Goal: Task Accomplishment & Management: Manage account settings

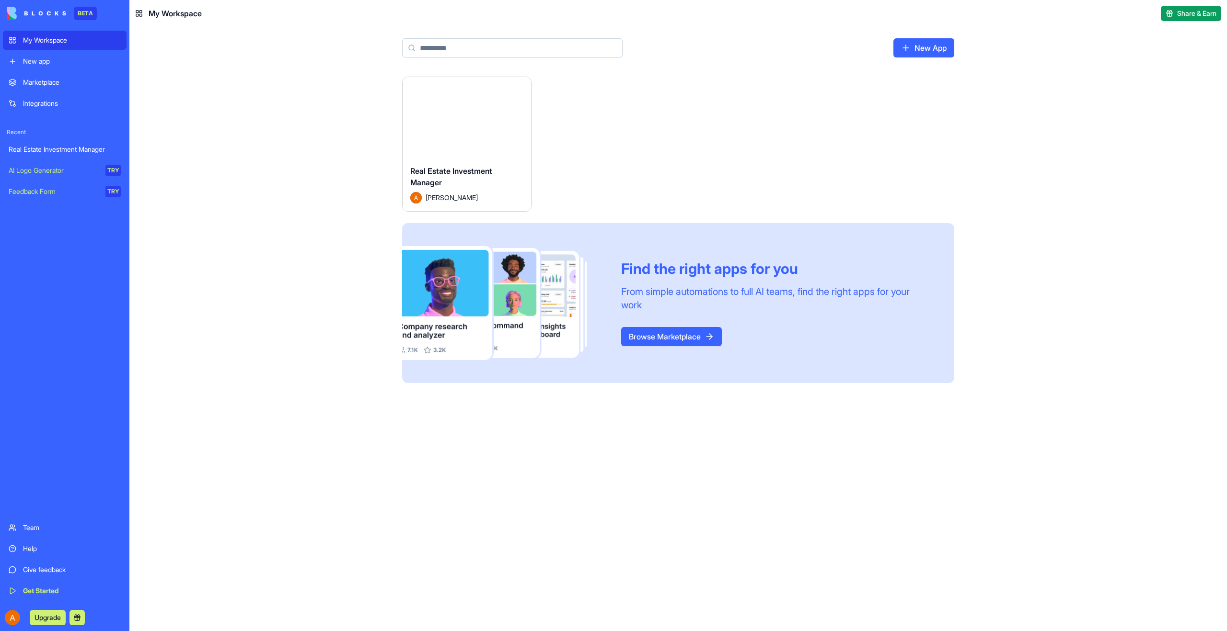
click at [447, 122] on button "Launch" at bounding box center [467, 117] width 72 height 19
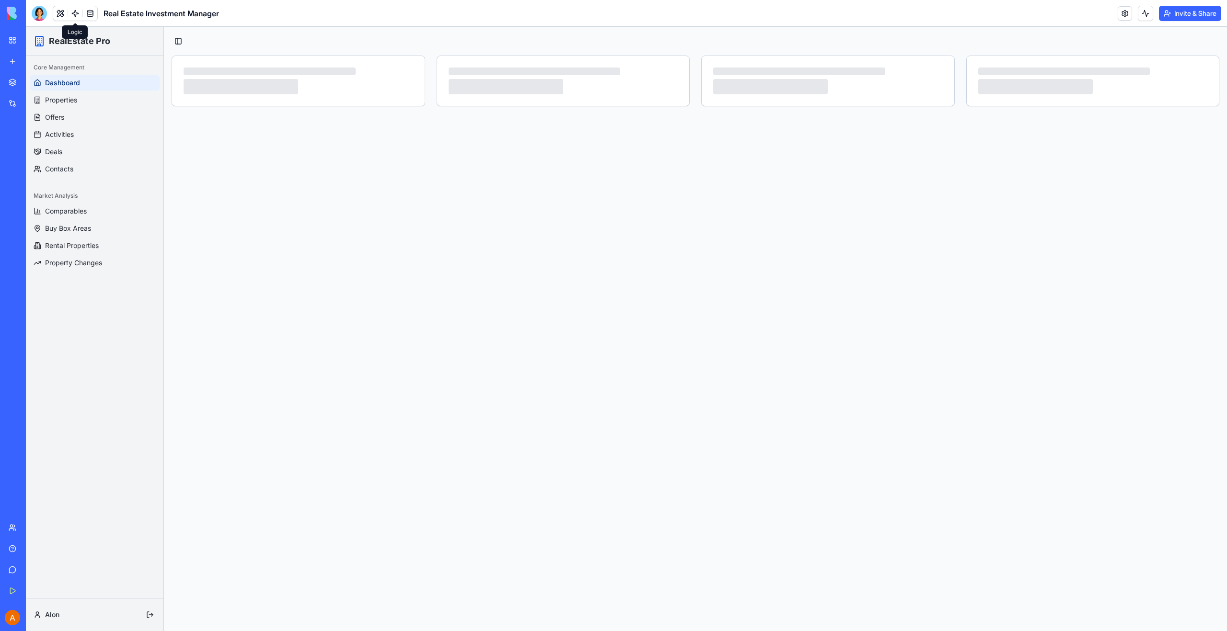
click at [74, 17] on link at bounding box center [75, 13] width 14 height 14
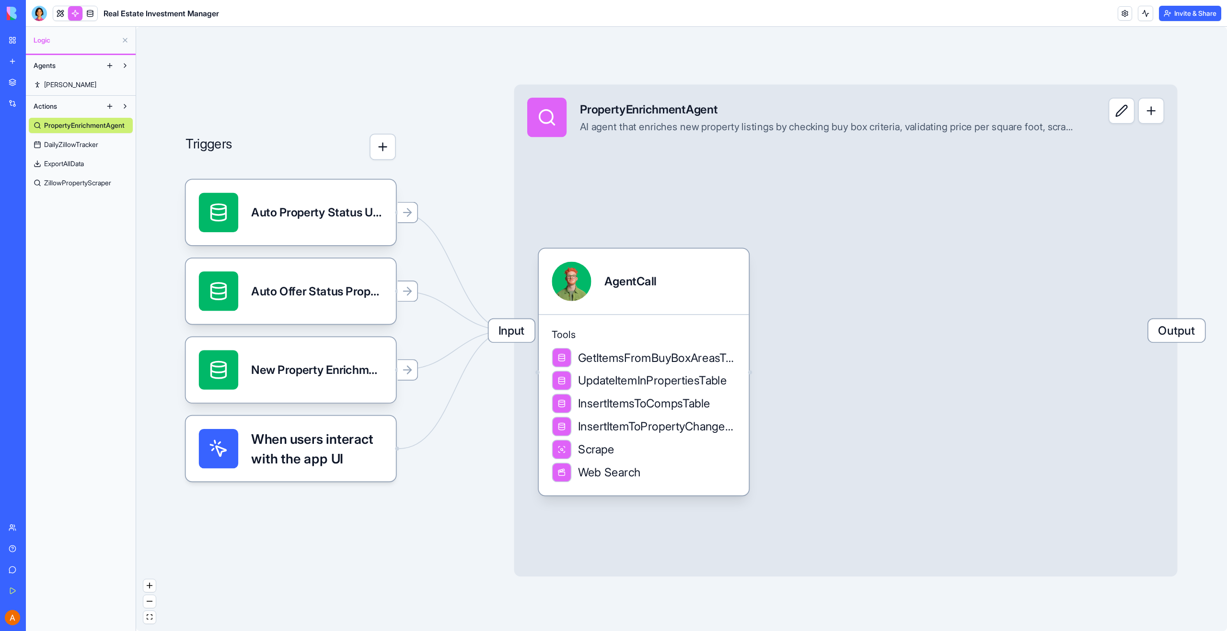
click at [82, 144] on span "DailyZillowTracker" at bounding box center [71, 145] width 54 height 10
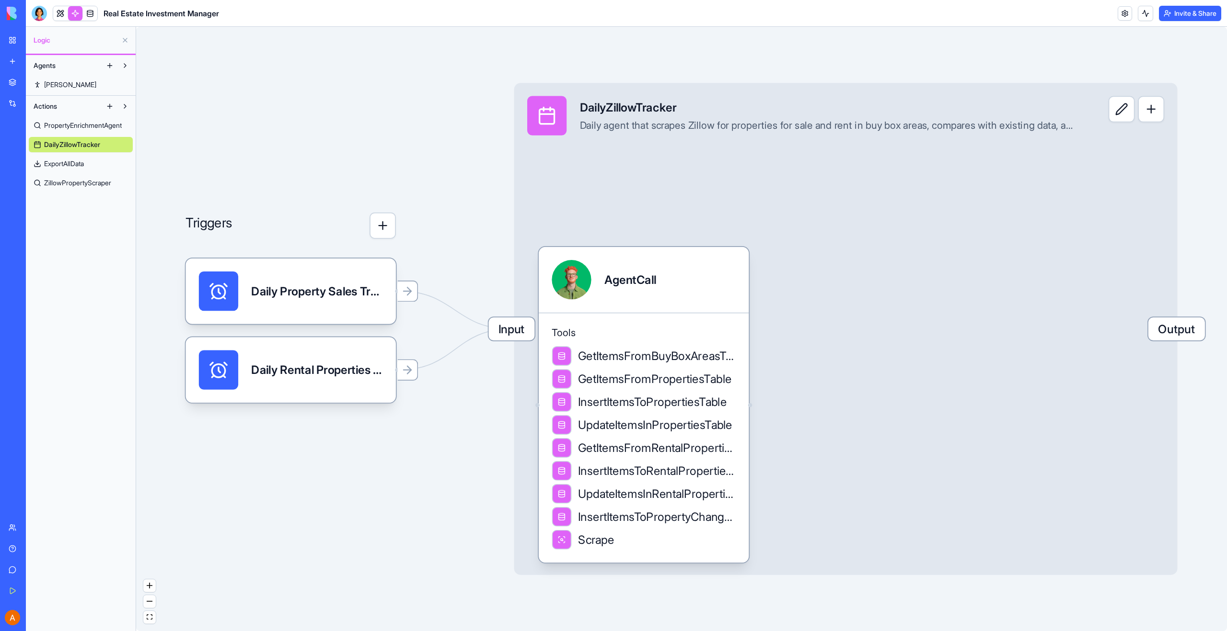
click at [78, 164] on span "ExportAllData" at bounding box center [64, 164] width 40 height 10
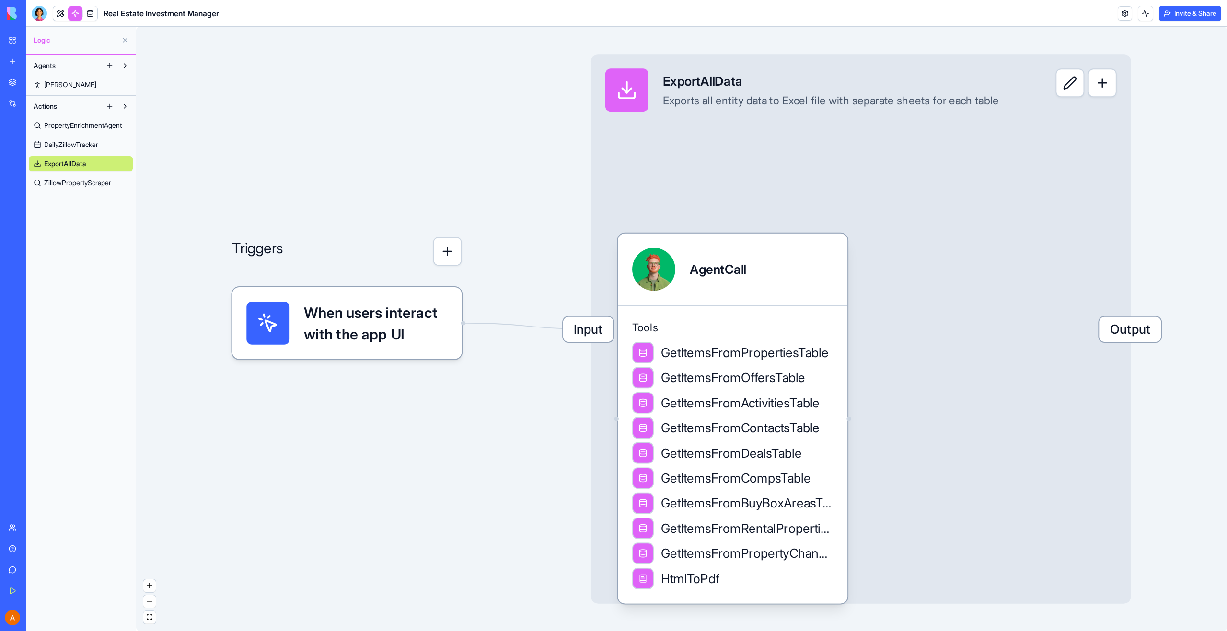
click at [80, 185] on span "ZillowPropertyScraper" at bounding box center [77, 183] width 67 height 10
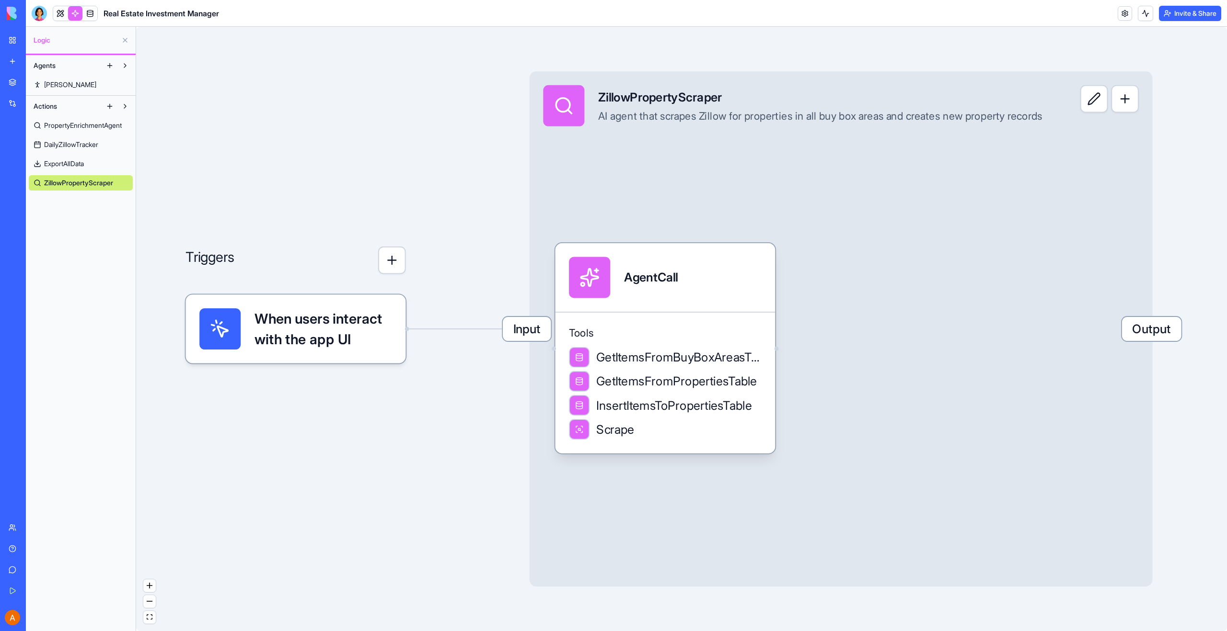
click at [76, 162] on span "ExportAllData" at bounding box center [64, 164] width 40 height 10
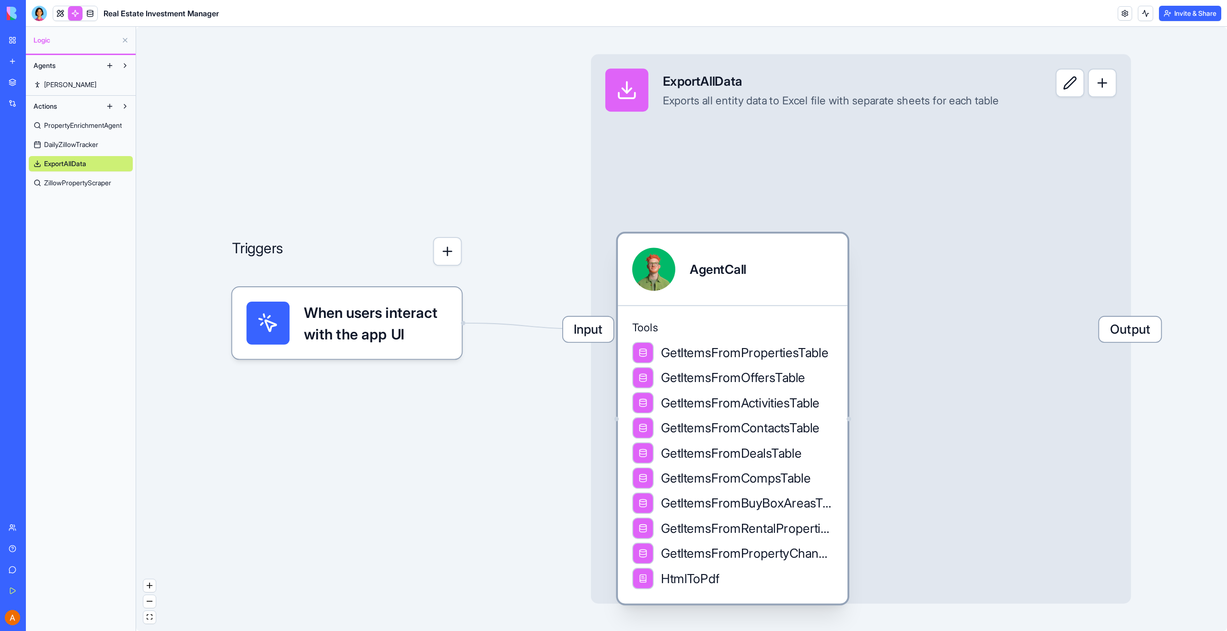
click at [720, 275] on div "AgentCall" at bounding box center [717, 270] width 57 height 18
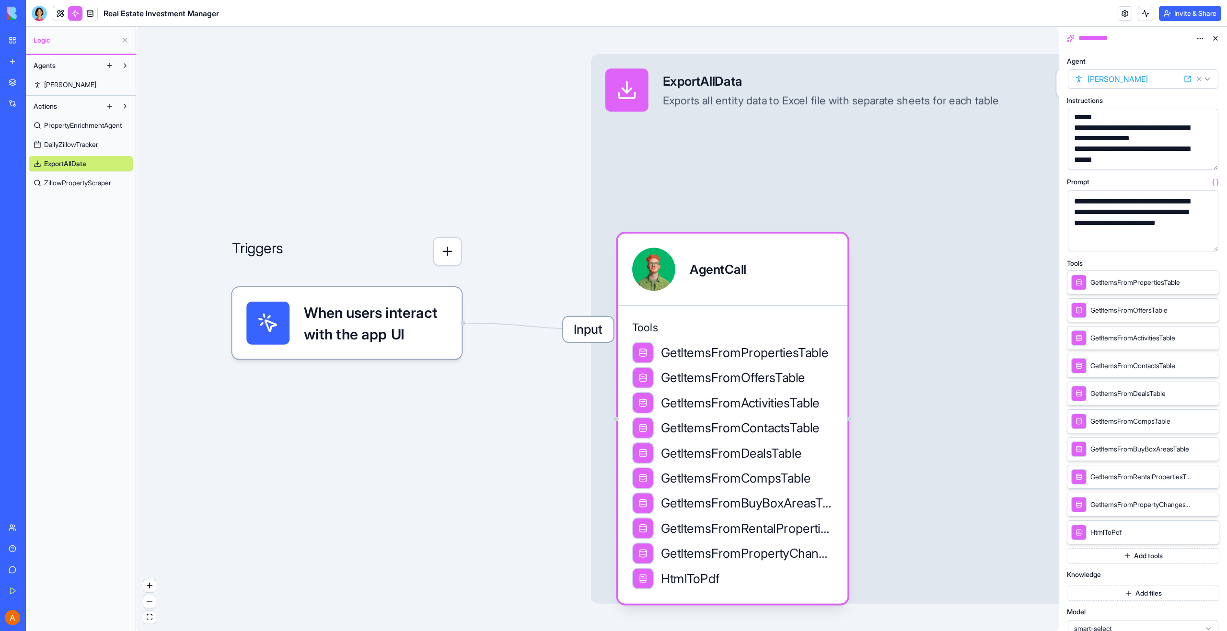
scroll to position [48, 0]
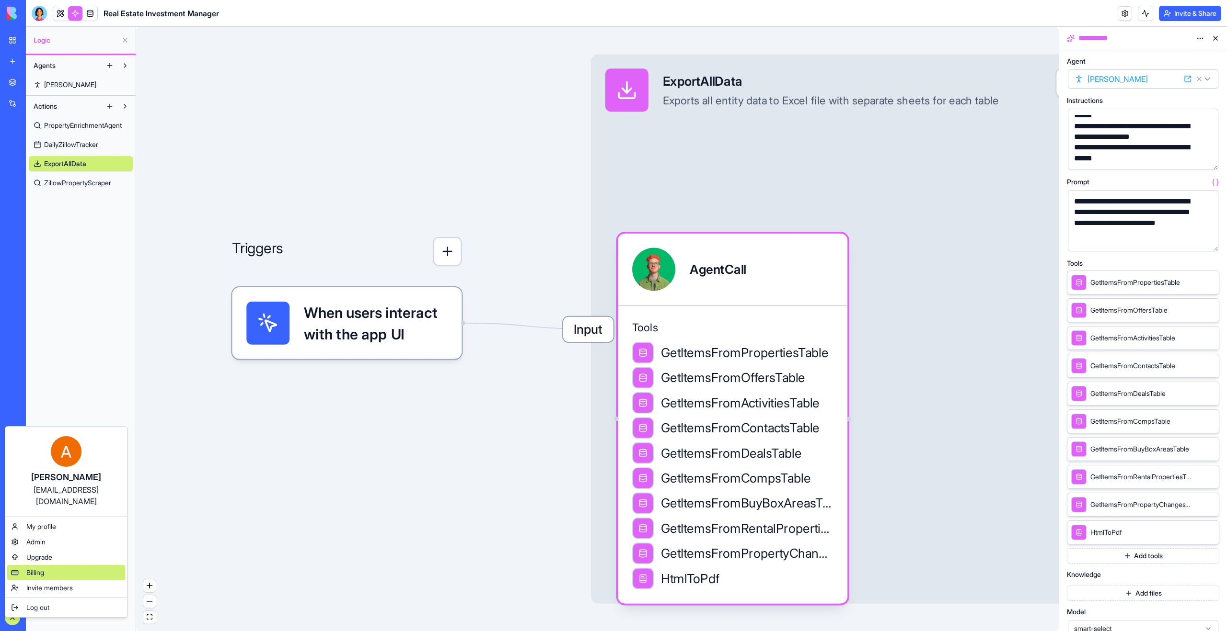
click at [40, 568] on span "Billing" at bounding box center [35, 573] width 18 height 10
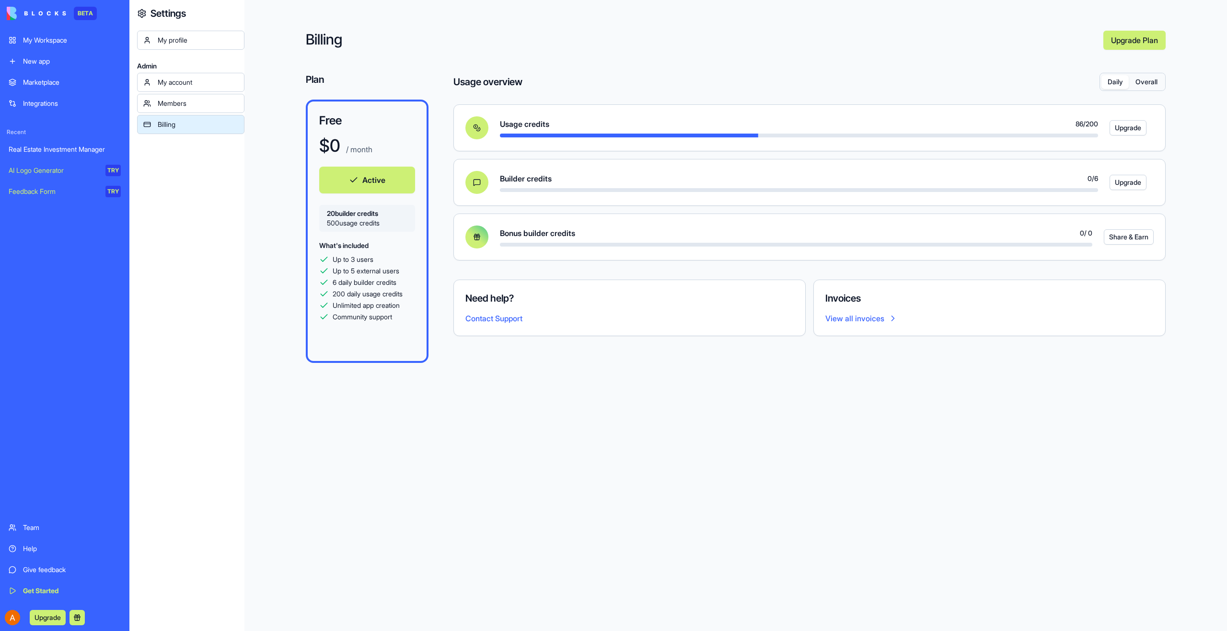
click at [1153, 78] on button "Overall" at bounding box center [1145, 82] width 35 height 14
